Goal: Task Accomplishment & Management: Use online tool/utility

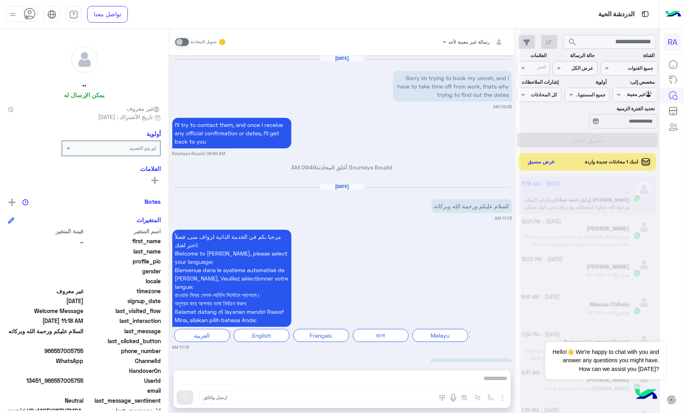
scroll to position [2753, 0]
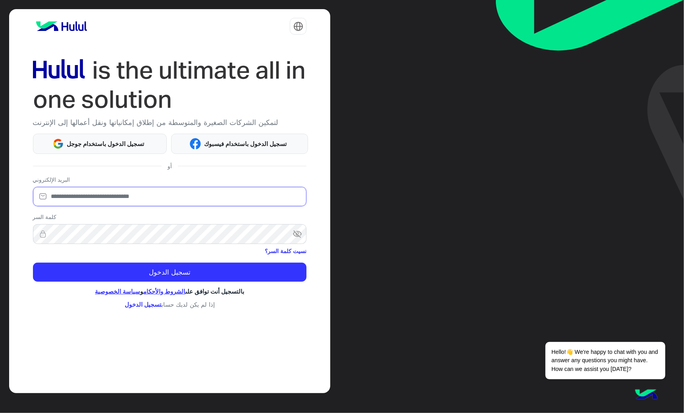
type input "**********"
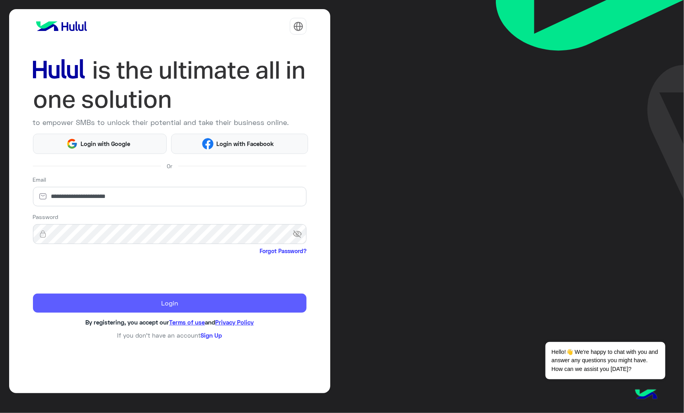
click at [141, 294] on button "Login" at bounding box center [170, 303] width 274 height 19
click at [233, 306] on button "Login" at bounding box center [170, 303] width 274 height 19
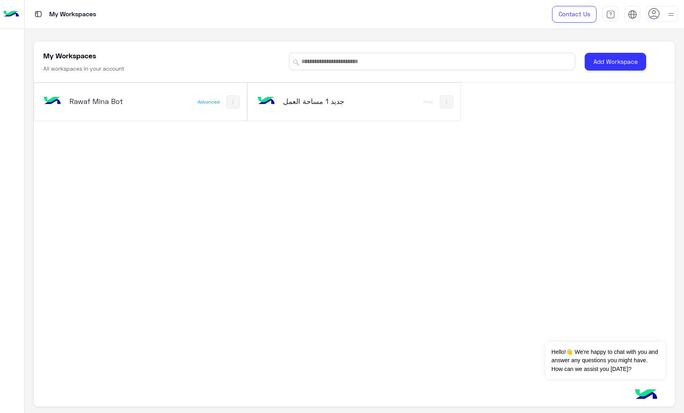
click at [145, 88] on div "Rawaf Mina Bot Advanced" at bounding box center [140, 102] width 213 height 38
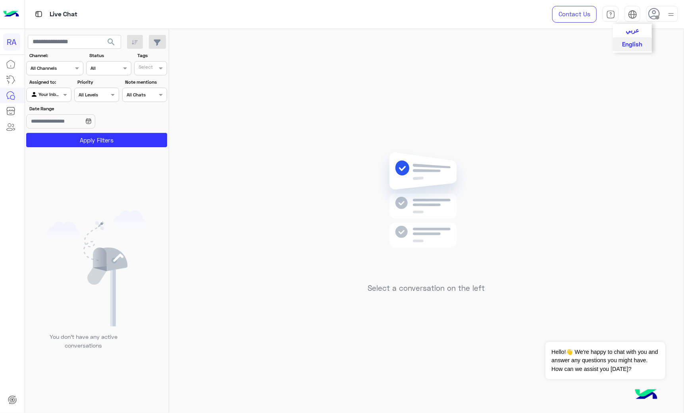
click at [630, 32] on span "عربي" at bounding box center [632, 30] width 13 height 7
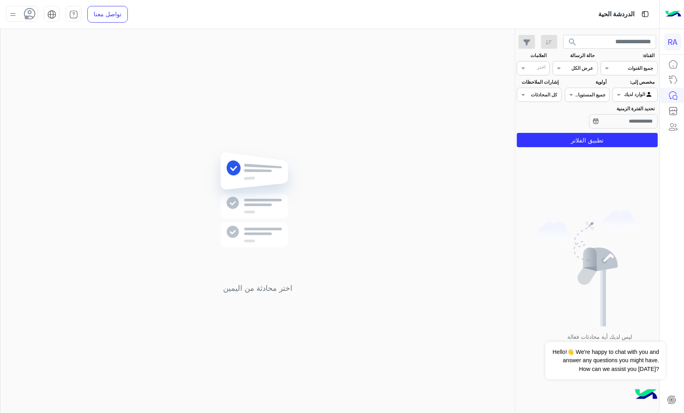
click at [615, 154] on div "ليس لديك أية محادثات فعالة حاليًا" at bounding box center [587, 283] width 144 height 266
click at [616, 146] on button "تطبيق الفلاتر" at bounding box center [587, 140] width 141 height 14
click at [636, 86] on div "مخصص إلى: Agent [PERSON_NAME]" at bounding box center [634, 90] width 45 height 23
click at [633, 93] on div at bounding box center [635, 94] width 44 height 8
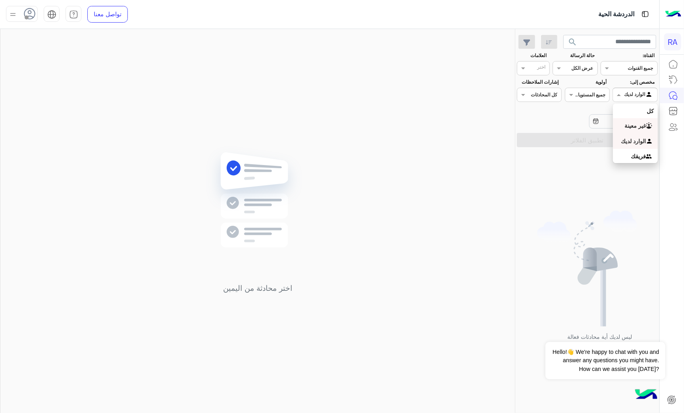
click at [621, 119] on div "غير معينة" at bounding box center [635, 125] width 45 height 15
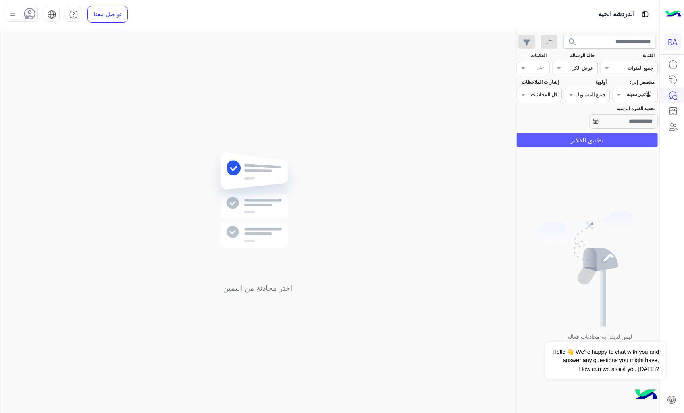
click at [617, 144] on button "تطبيق الفلاتر" at bounding box center [587, 140] width 141 height 14
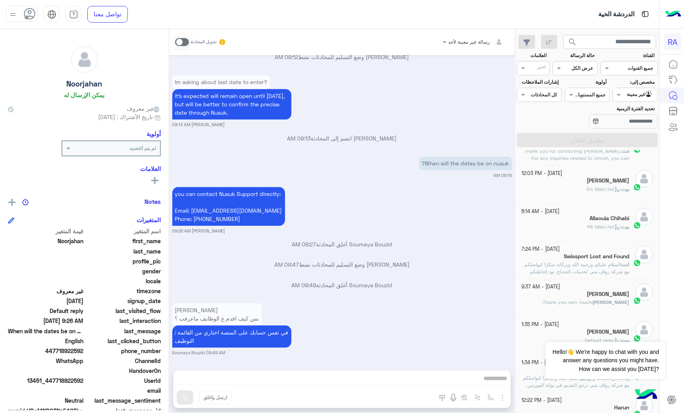
scroll to position [176, 0]
click at [582, 303] on span "Thank you very much." at bounding box center [566, 302] width 50 height 6
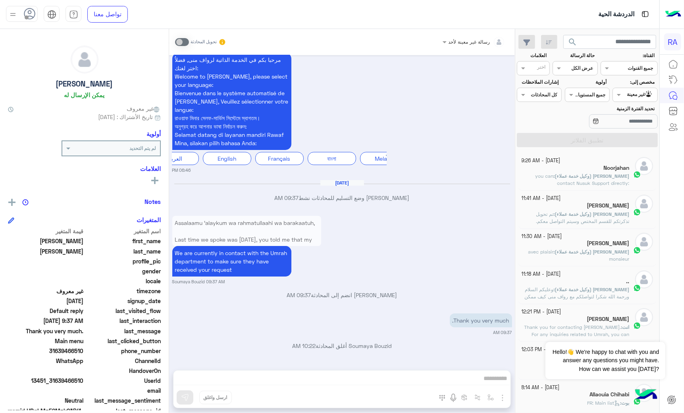
click at [589, 173] on span "[PERSON_NAME] (وكيل خدمة عملاء)" at bounding box center [592, 176] width 75 height 6
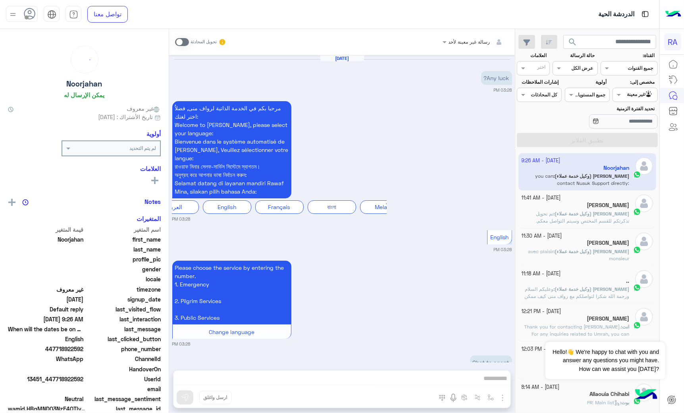
scroll to position [1300, 0]
